Goal: Transaction & Acquisition: Purchase product/service

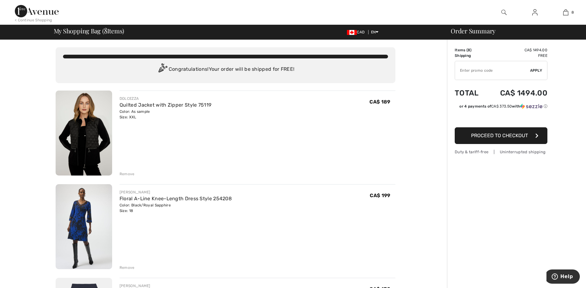
click at [123, 174] on div "Remove" at bounding box center [127, 174] width 15 height 6
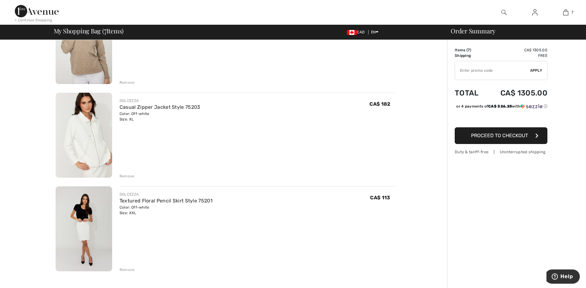
scroll to position [408, 0]
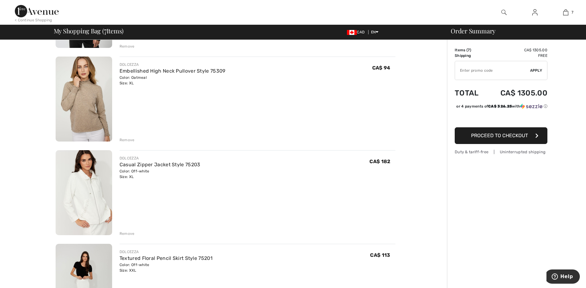
click at [85, 203] on img at bounding box center [84, 192] width 57 height 85
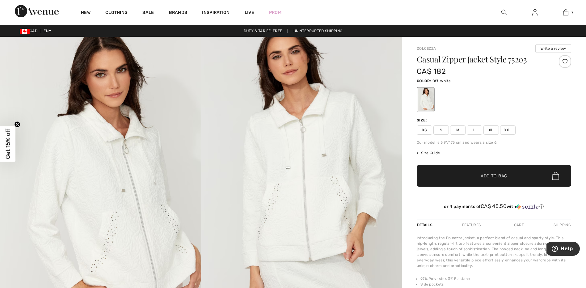
click at [312, 178] on img at bounding box center [301, 188] width 201 height 302
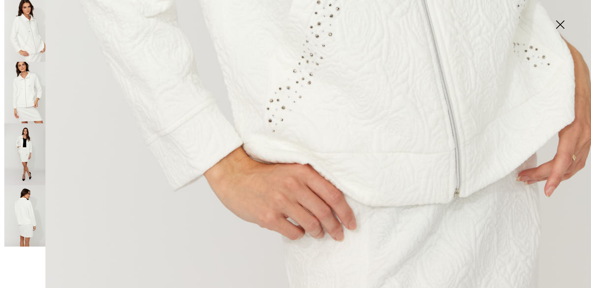
scroll to position [591, 0]
